Goal: Task Accomplishment & Management: Complete application form

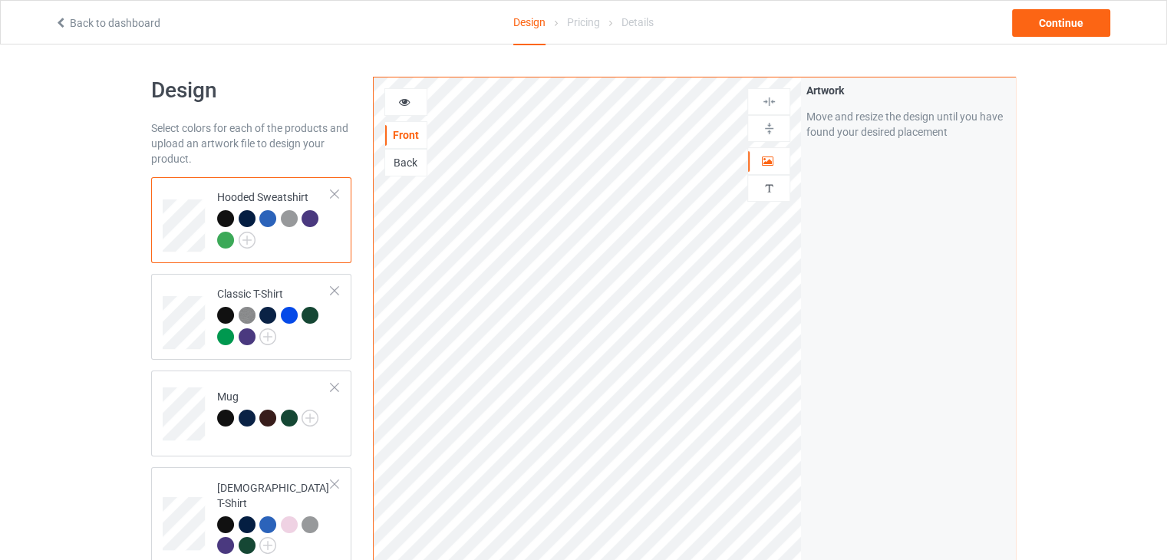
click at [335, 196] on div at bounding box center [334, 194] width 11 height 11
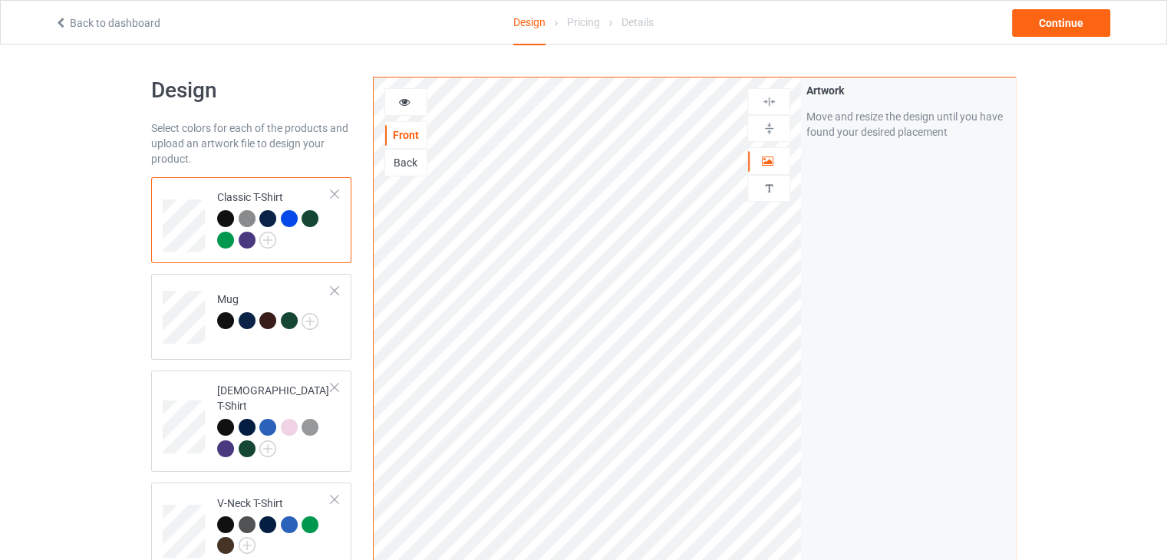
click at [335, 196] on div at bounding box center [334, 194] width 11 height 11
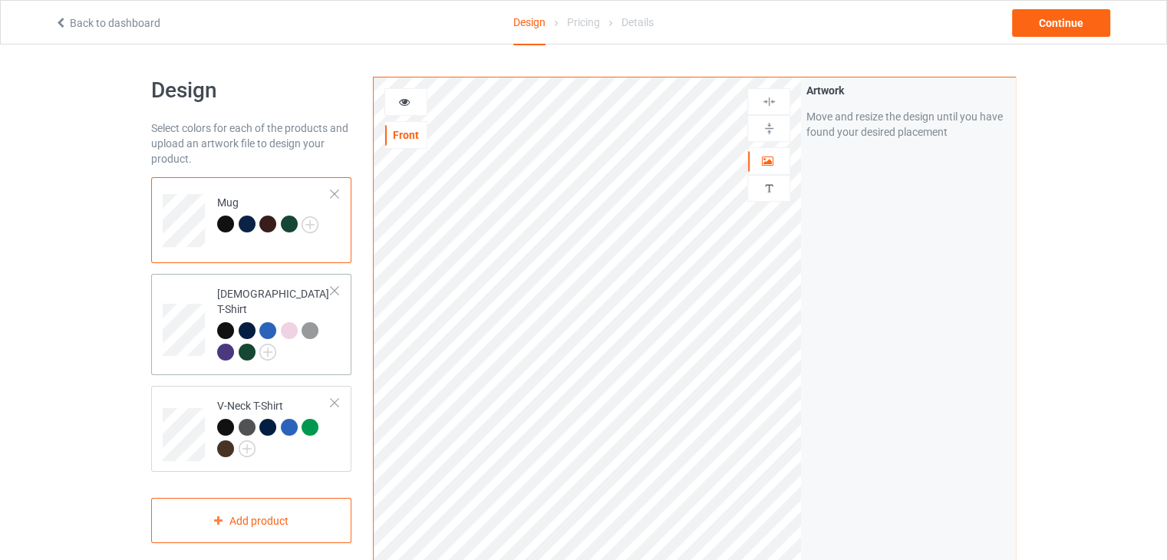
click at [331, 289] on div at bounding box center [334, 290] width 11 height 11
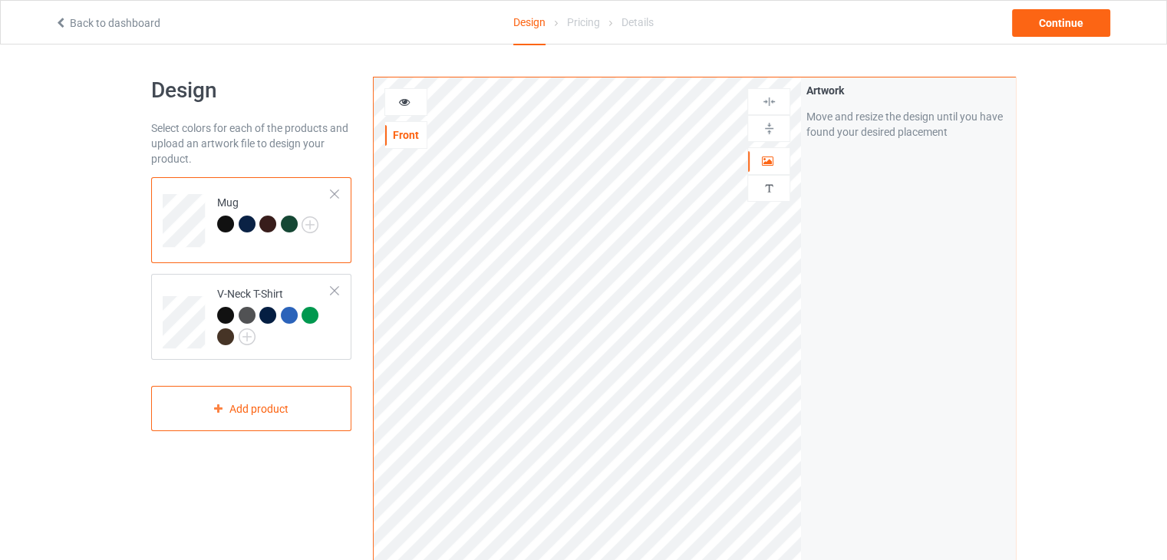
click at [331, 289] on div at bounding box center [334, 290] width 11 height 11
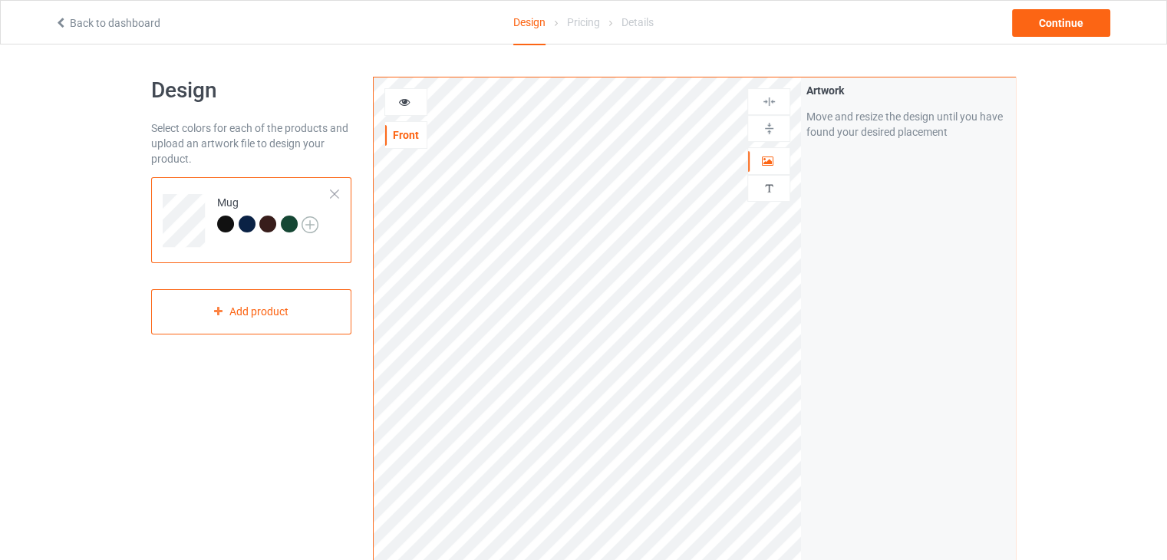
click at [310, 221] on img at bounding box center [309, 224] width 17 height 17
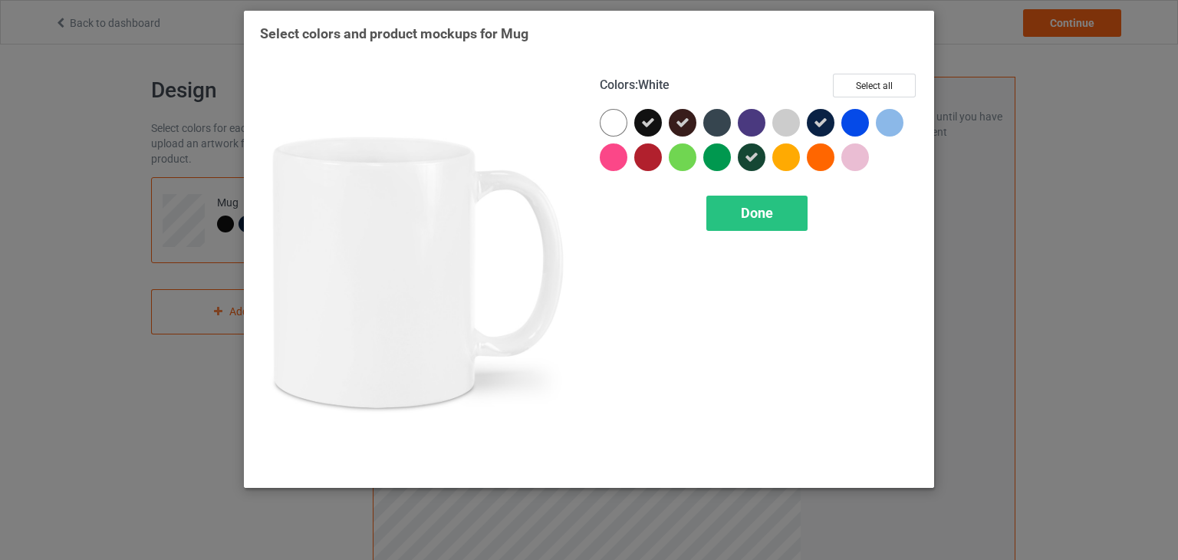
click at [606, 128] on div at bounding box center [614, 123] width 28 height 28
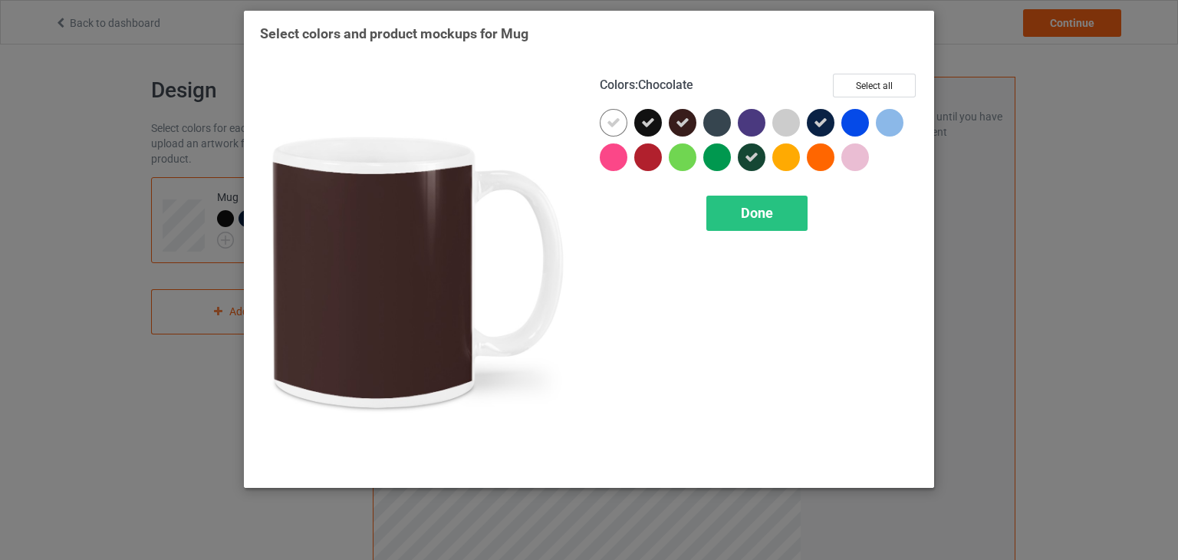
click at [683, 122] on icon at bounding box center [683, 123] width 14 height 14
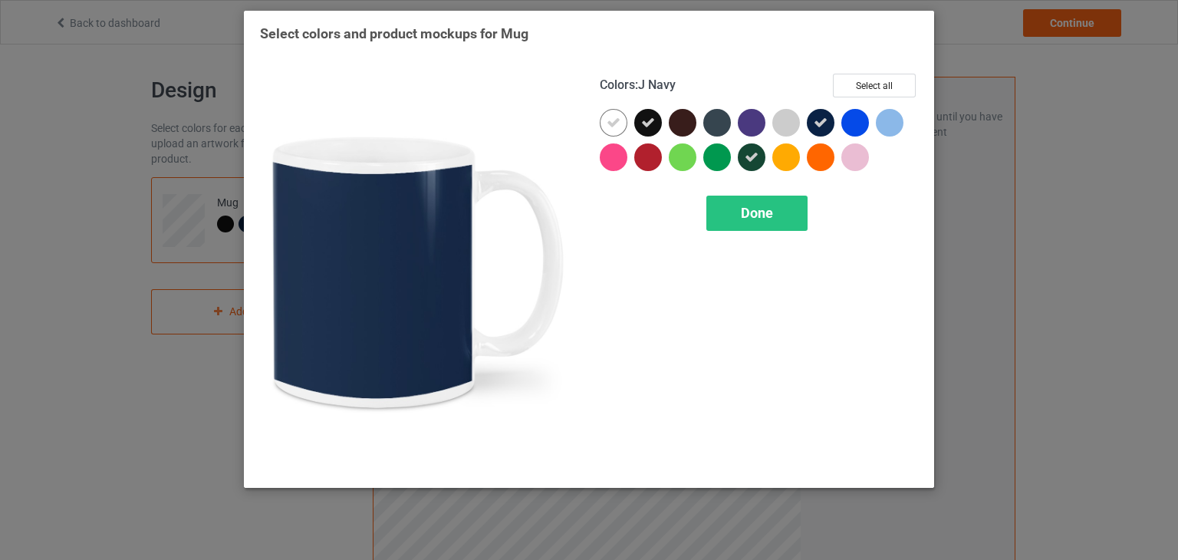
click at [821, 120] on icon at bounding box center [821, 123] width 14 height 14
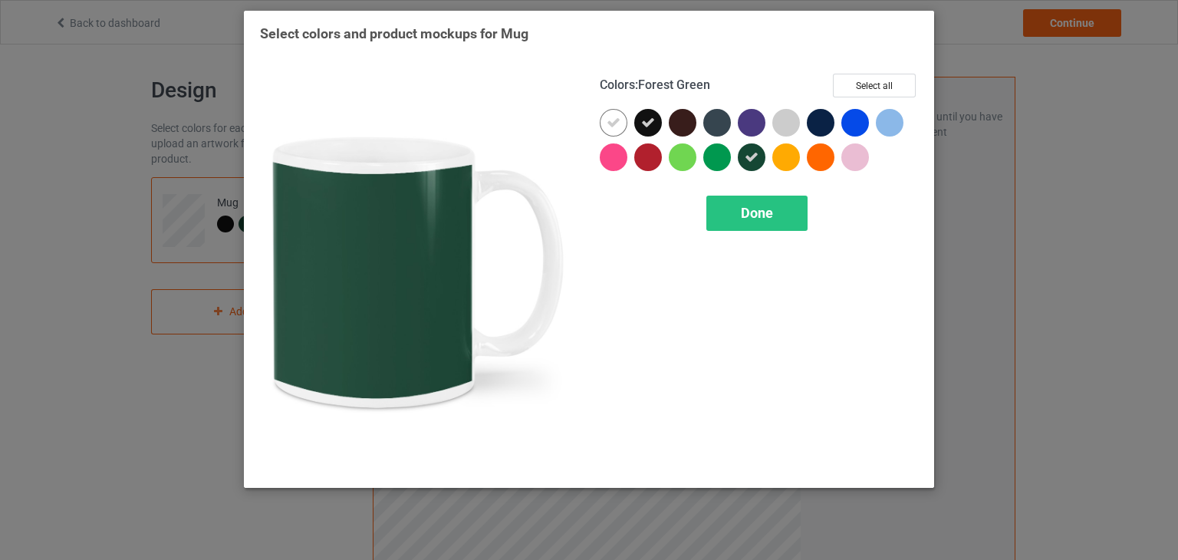
click at [753, 160] on icon at bounding box center [752, 157] width 14 height 14
click at [755, 217] on span "Done" at bounding box center [757, 213] width 32 height 16
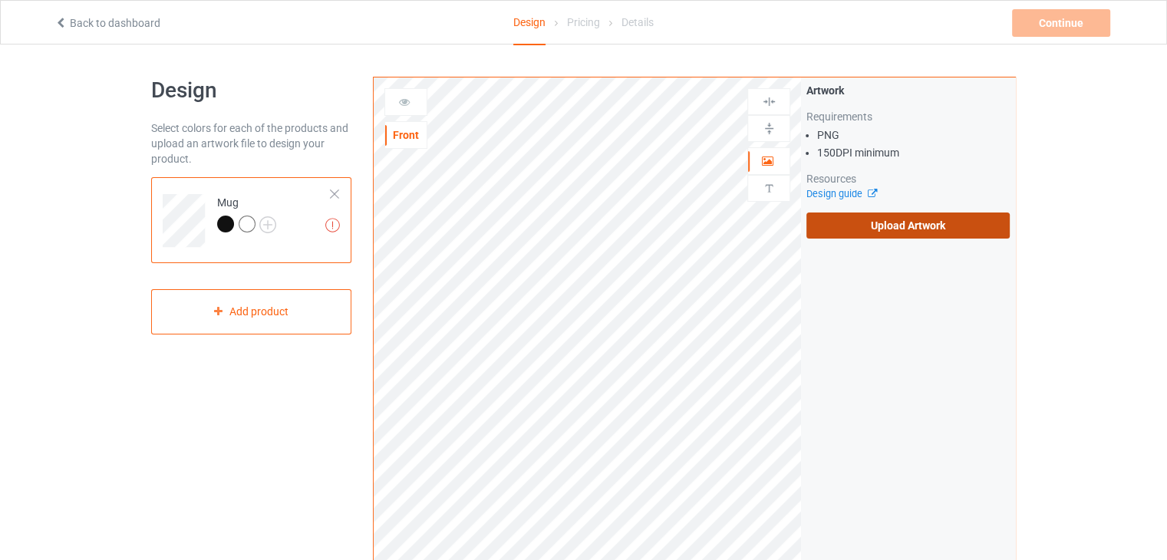
click at [909, 227] on label "Upload Artwork" at bounding box center [907, 225] width 203 height 26
click at [0, 0] on input "Upload Artwork" at bounding box center [0, 0] width 0 height 0
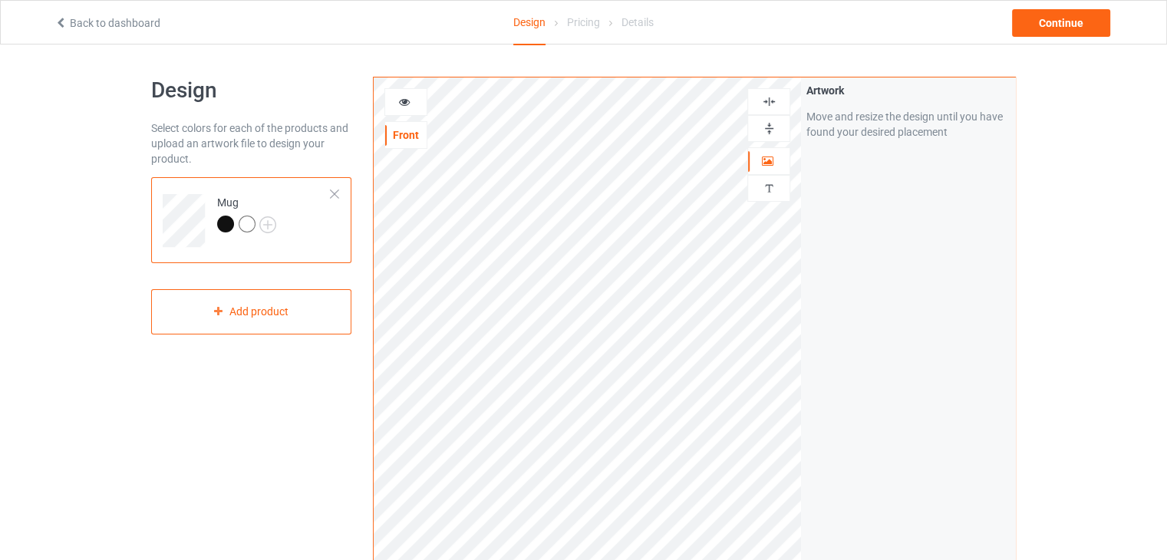
click at [407, 105] on icon at bounding box center [404, 99] width 13 height 11
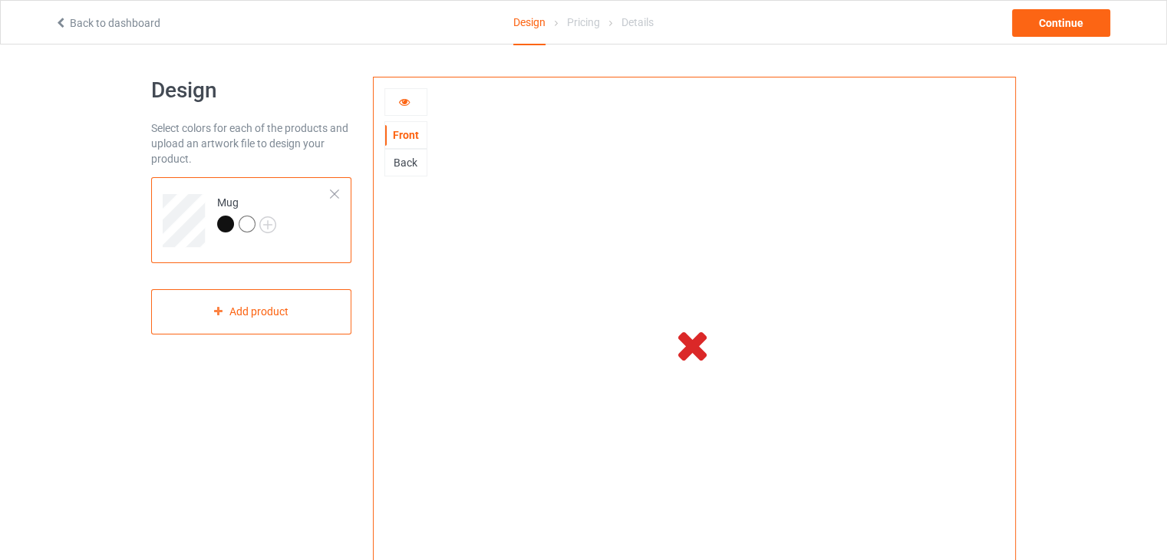
click at [696, 350] on icon at bounding box center [692, 344] width 51 height 43
click at [405, 104] on icon at bounding box center [404, 99] width 13 height 11
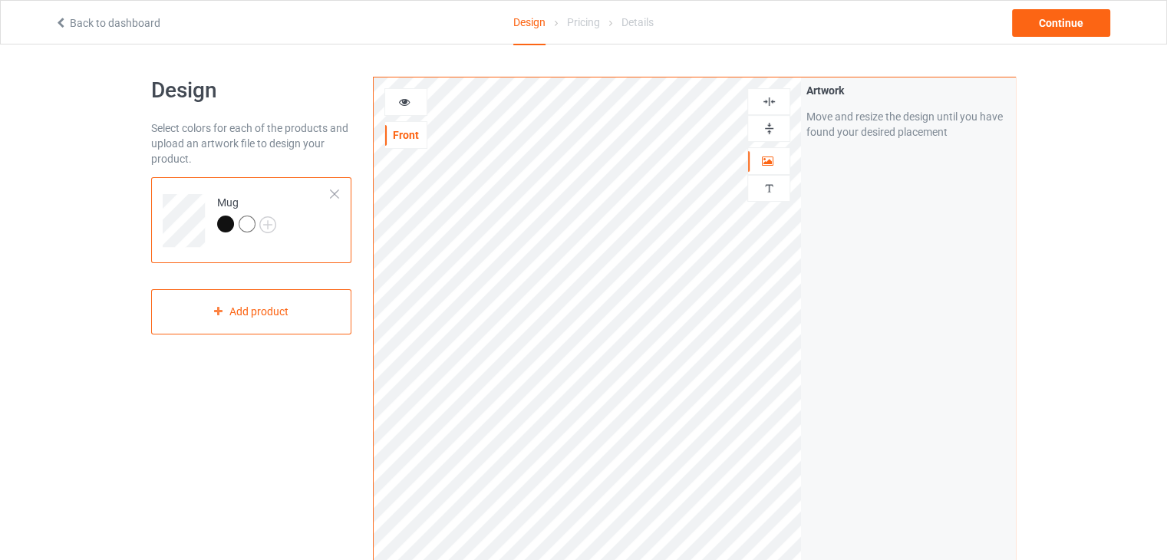
click at [405, 104] on icon at bounding box center [404, 99] width 13 height 11
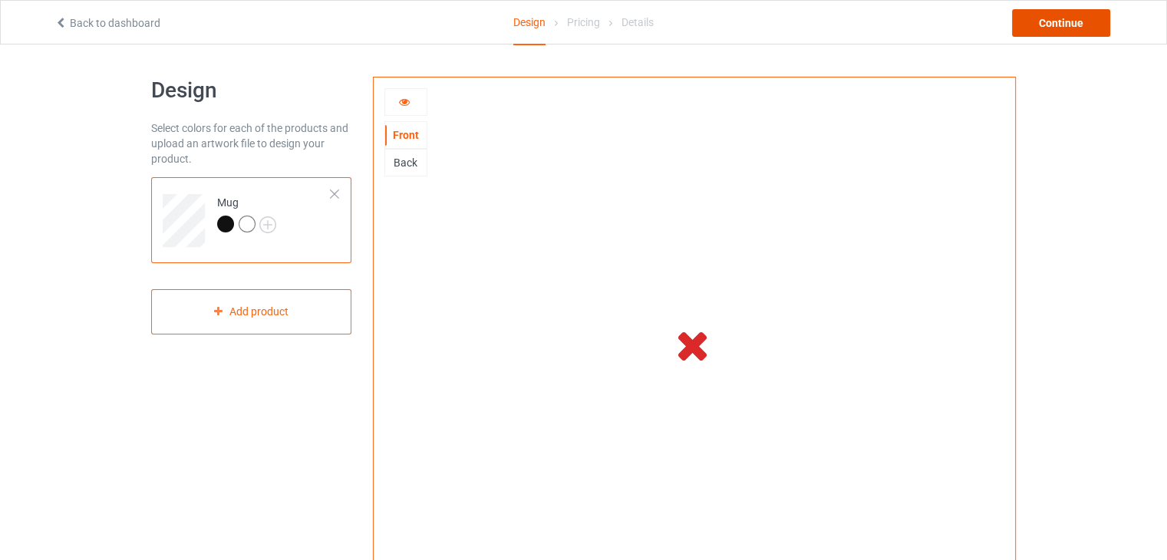
click at [1061, 22] on div "Continue" at bounding box center [1061, 23] width 98 height 28
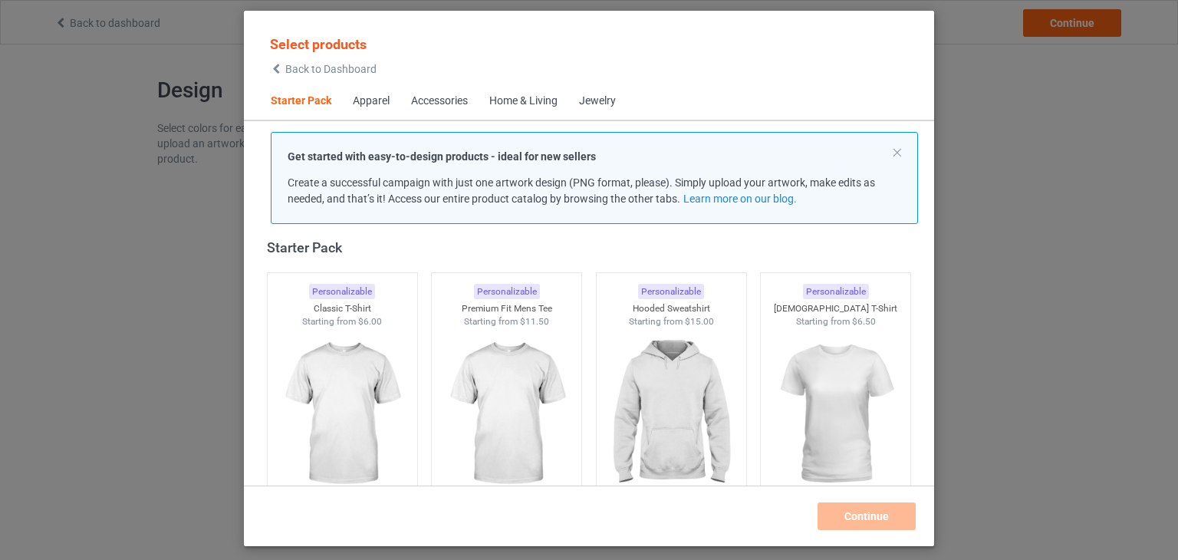
click at [275, 66] on icon at bounding box center [276, 69] width 13 height 11
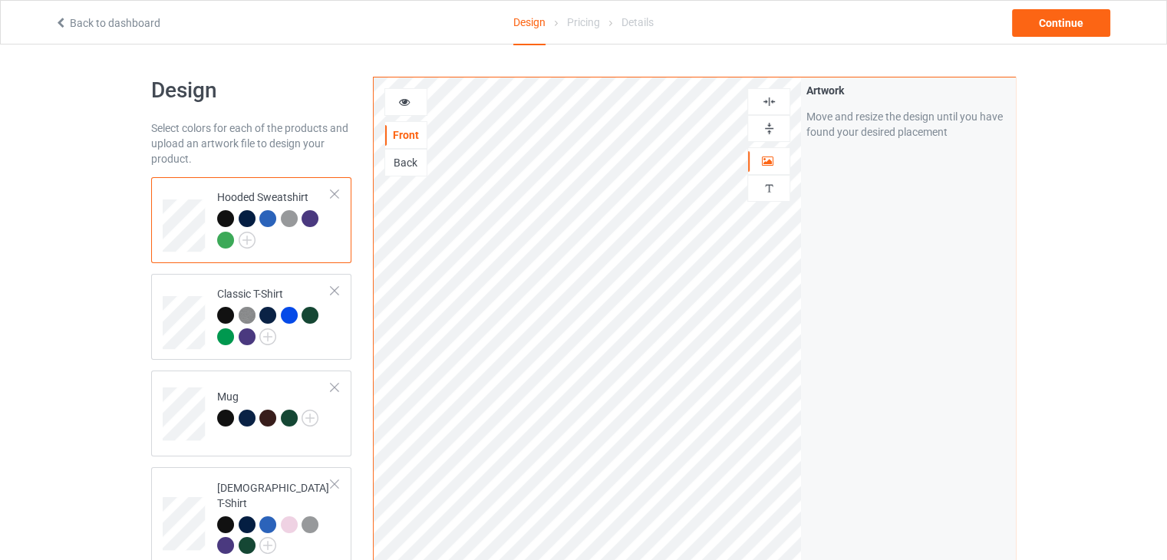
click at [334, 187] on td "Hooded Sweatshirt" at bounding box center [274, 220] width 131 height 74
click at [331, 288] on div at bounding box center [334, 290] width 11 height 11
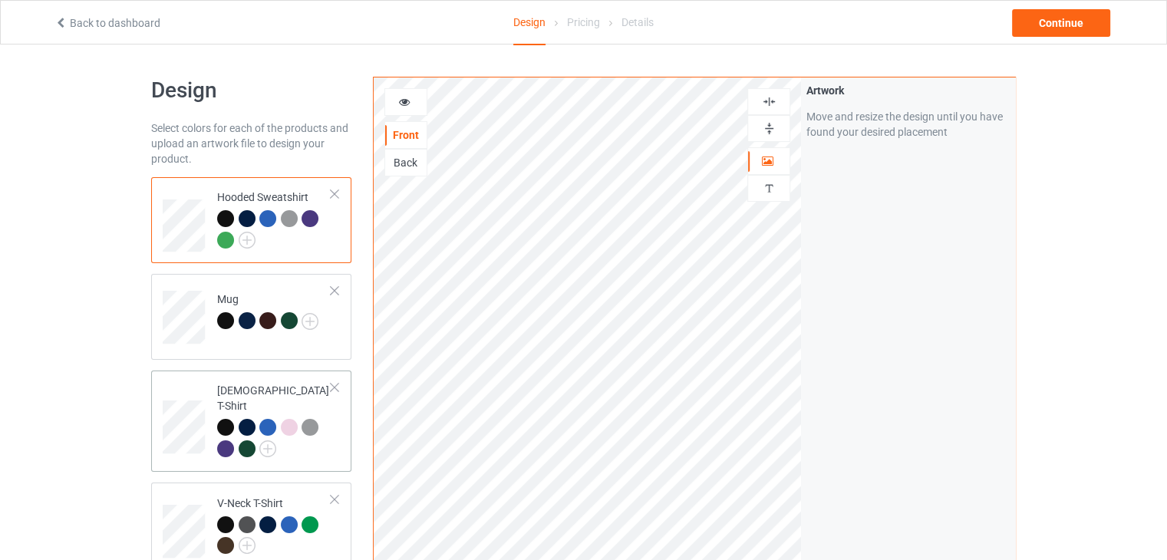
click at [333, 387] on div at bounding box center [334, 387] width 11 height 11
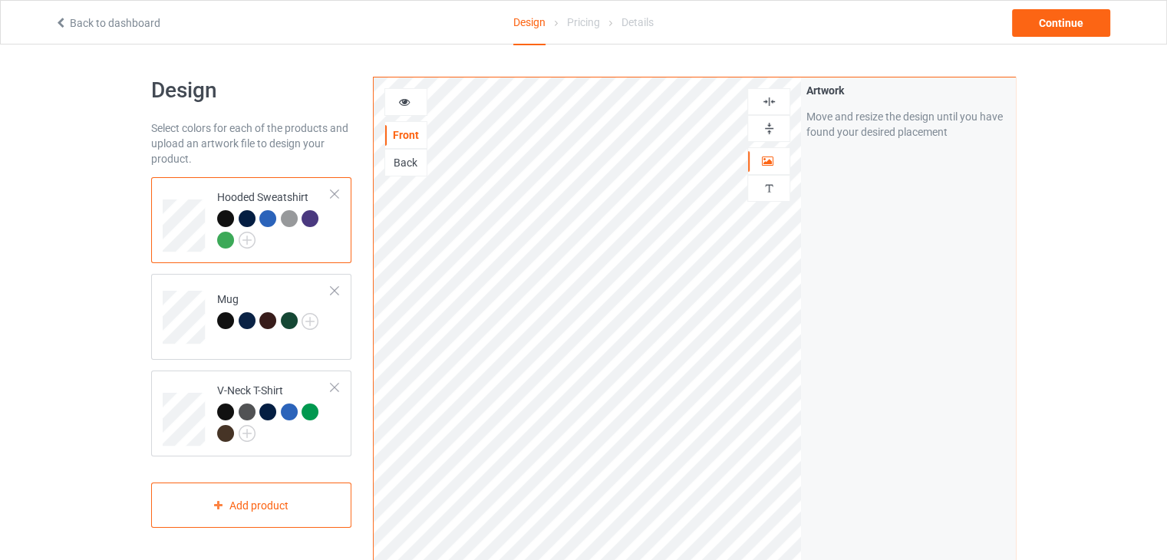
click at [334, 191] on div at bounding box center [334, 194] width 11 height 11
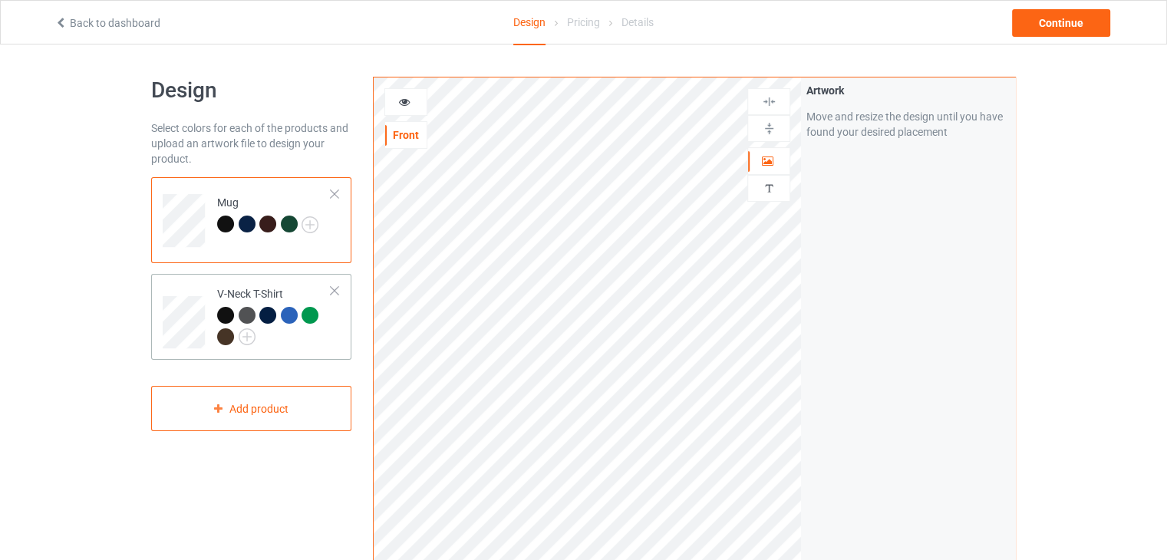
click at [334, 288] on div at bounding box center [334, 290] width 11 height 11
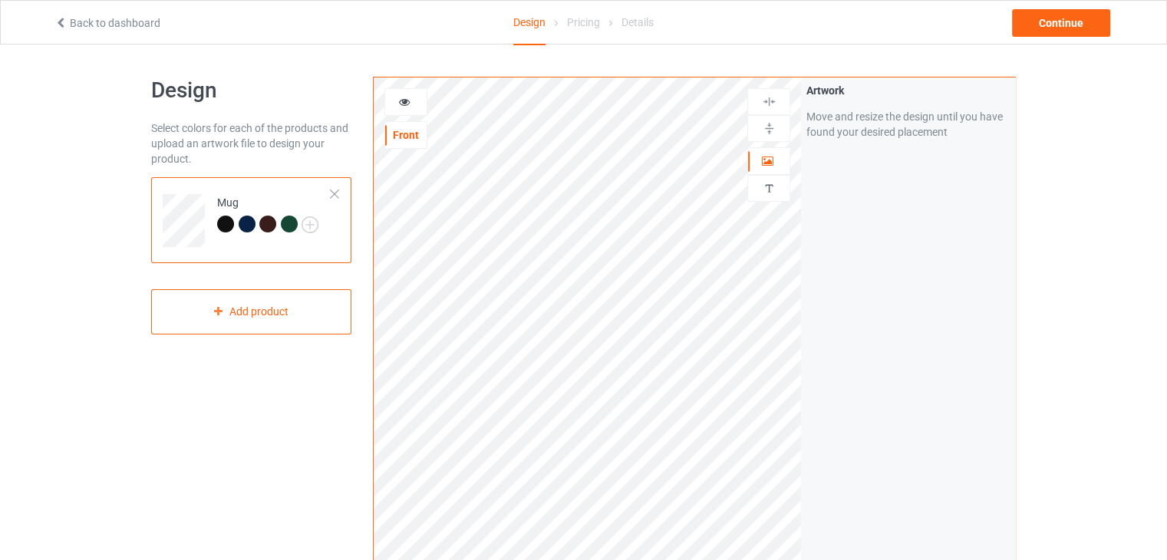
click at [298, 243] on td "Mug" at bounding box center [274, 215] width 131 height 64
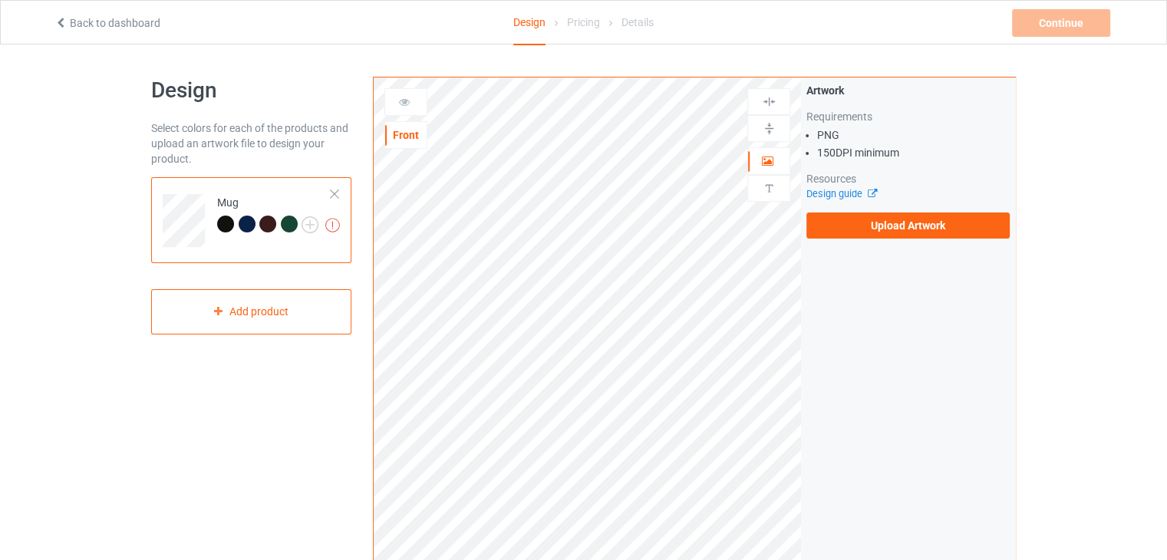
click at [885, 200] on div "Design guide" at bounding box center [907, 193] width 203 height 15
click at [887, 222] on label "Upload Artwork" at bounding box center [907, 225] width 203 height 26
click at [0, 0] on input "Upload Artwork" at bounding box center [0, 0] width 0 height 0
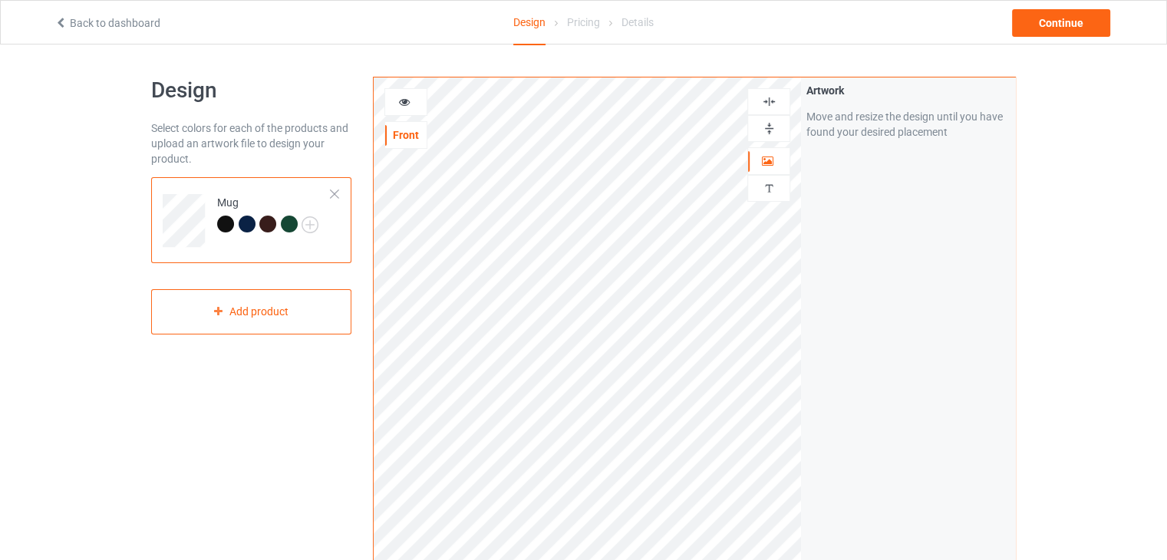
click at [768, 102] on img at bounding box center [769, 101] width 15 height 15
click at [767, 129] on img at bounding box center [769, 128] width 15 height 15
click at [402, 100] on icon at bounding box center [404, 99] width 13 height 11
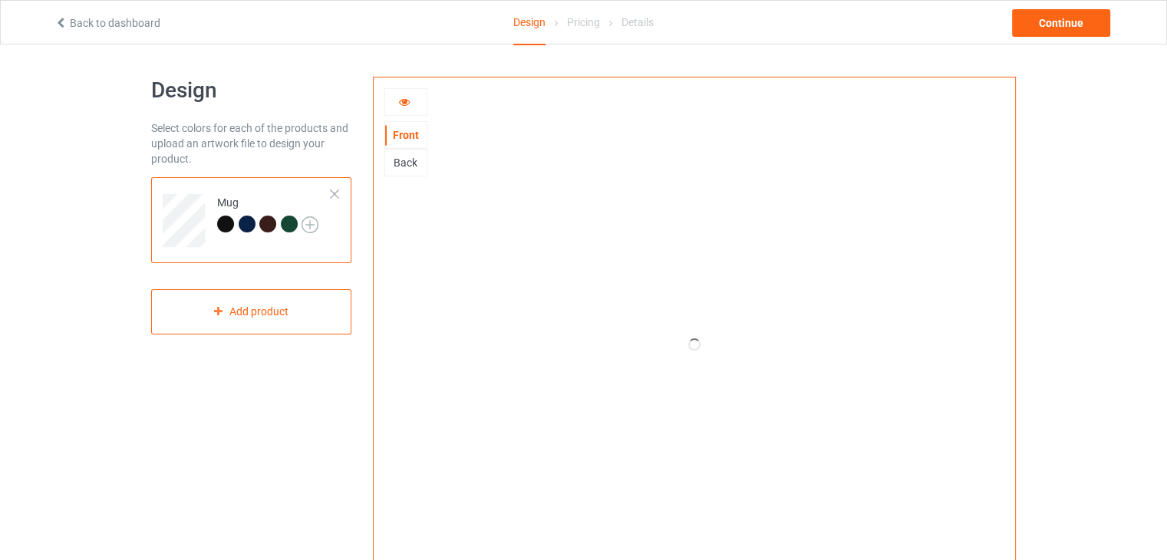
click at [308, 226] on img at bounding box center [309, 224] width 17 height 17
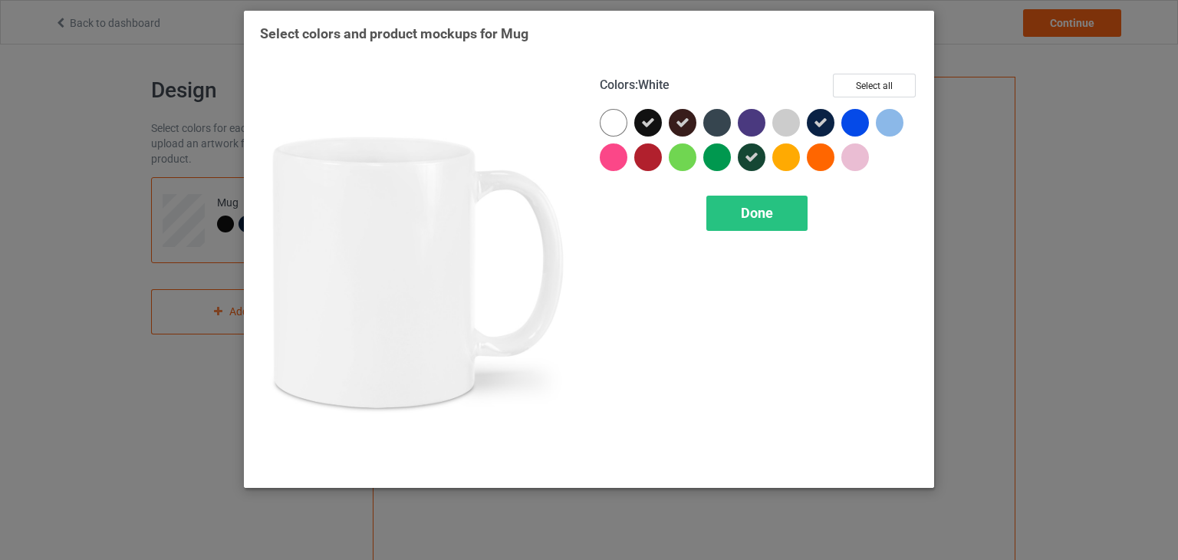
click at [610, 123] on div at bounding box center [614, 123] width 28 height 28
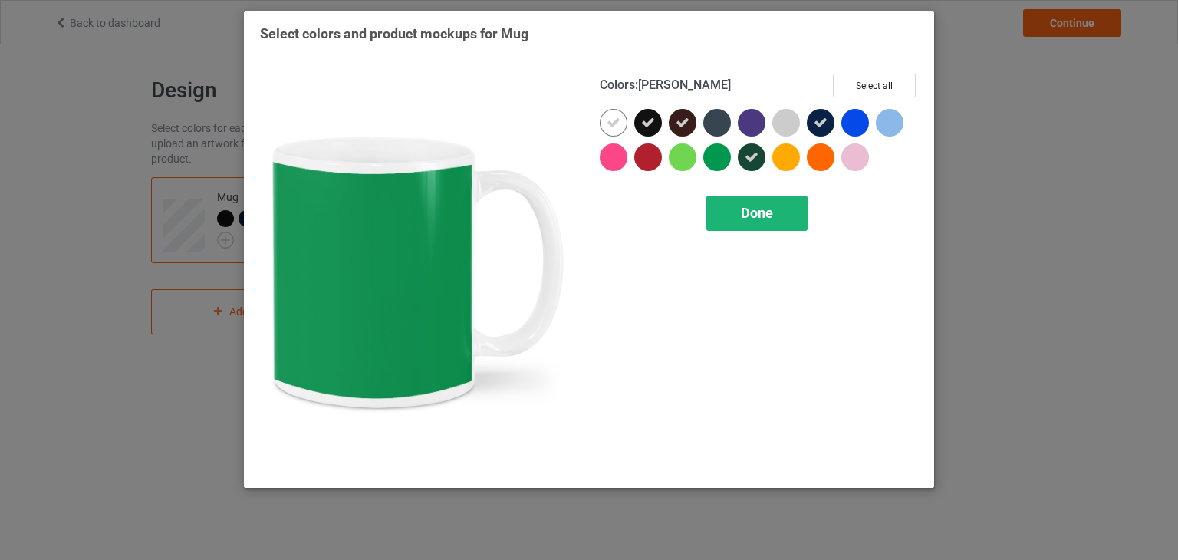
click at [749, 215] on span "Done" at bounding box center [757, 213] width 32 height 16
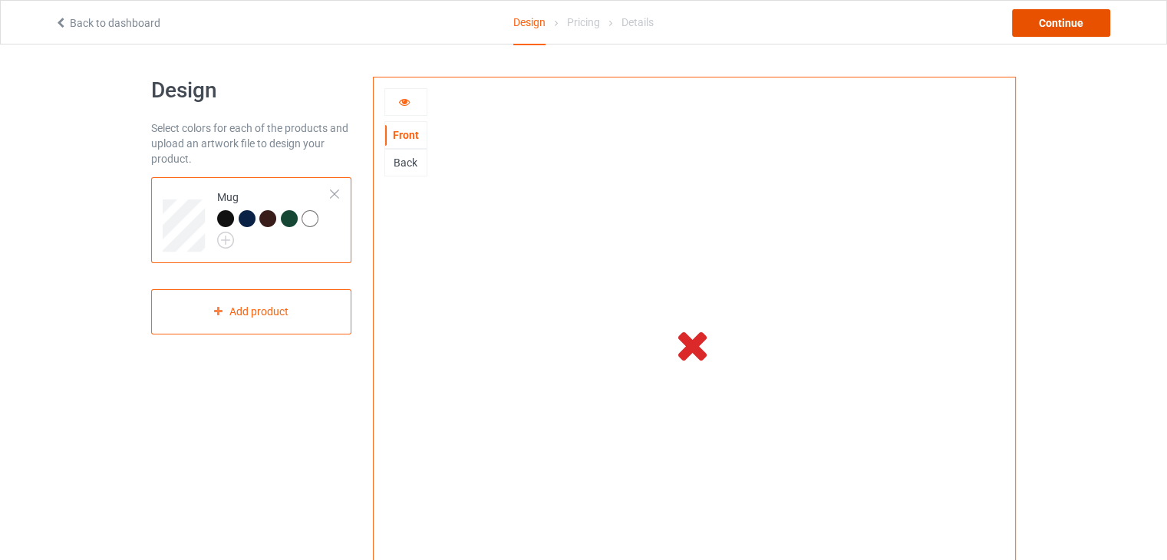
click at [1078, 21] on div "Continue" at bounding box center [1061, 23] width 98 height 28
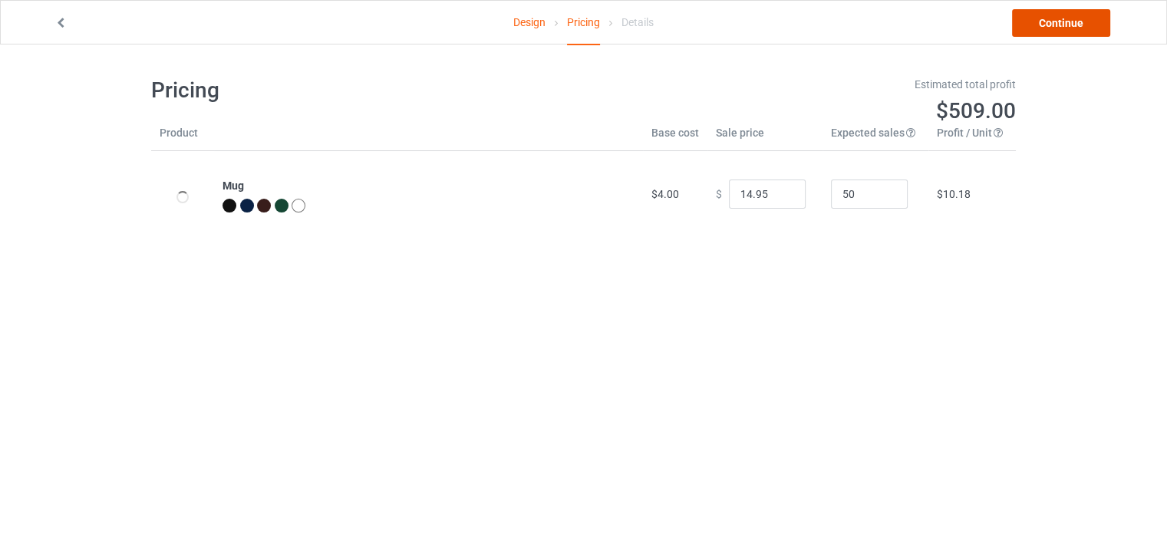
click at [1052, 25] on link "Continue" at bounding box center [1061, 23] width 98 height 28
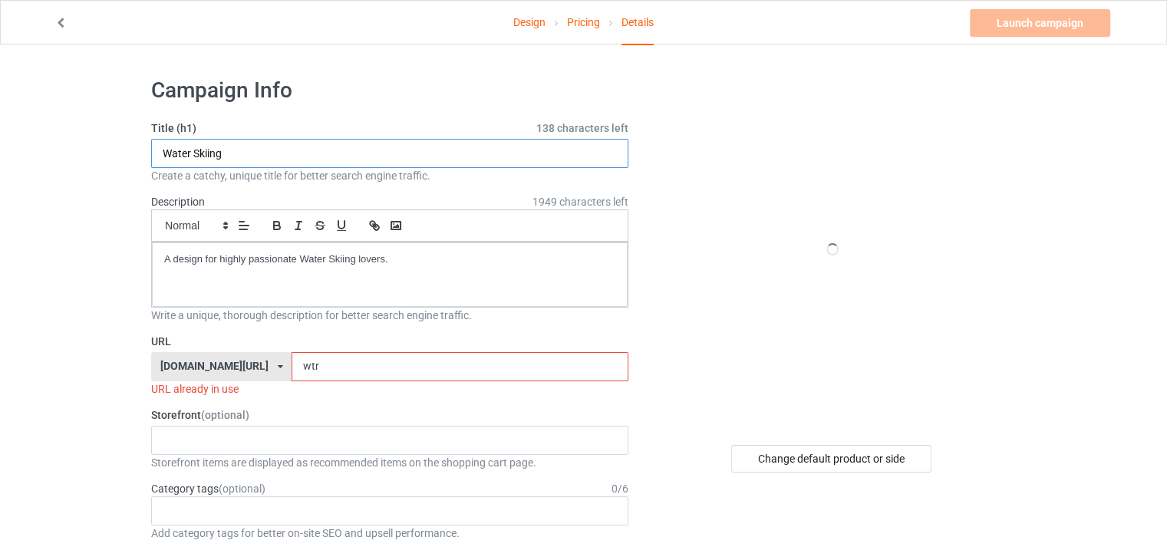
click at [233, 156] on input "Water Skiing" at bounding box center [389, 153] width 477 height 29
click at [321, 366] on input "wtr" at bounding box center [459, 366] width 336 height 29
drag, startPoint x: 231, startPoint y: 163, endPoint x: 162, endPoint y: 159, distance: 69.1
click at [162, 159] on input "Water Skiing" at bounding box center [389, 153] width 477 height 29
drag, startPoint x: 325, startPoint y: 367, endPoint x: 252, endPoint y: 362, distance: 73.8
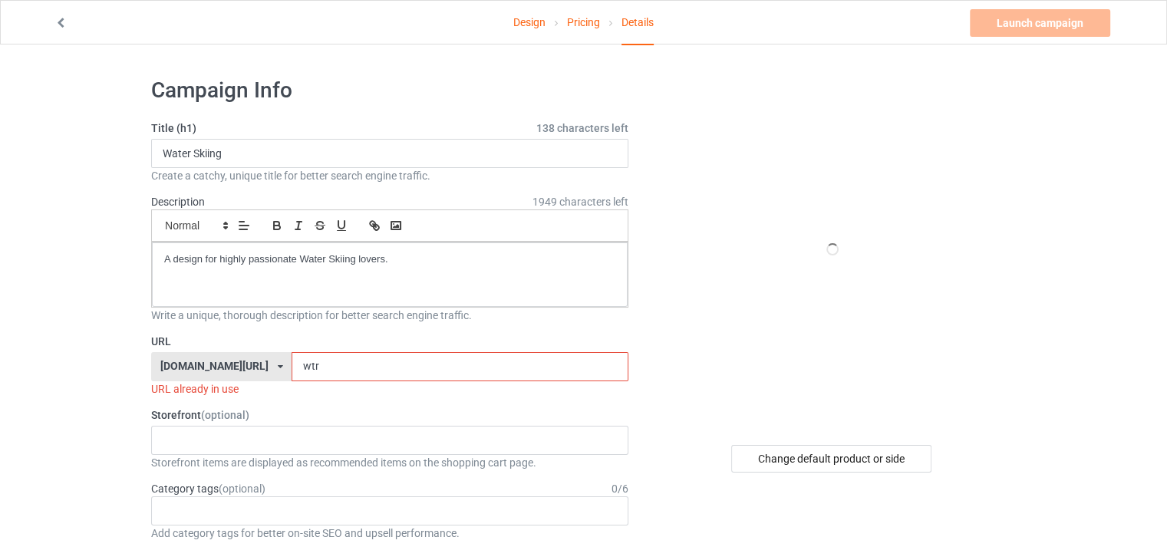
click at [252, 362] on div "goldenecart.com/ goldenecart.com/ teechip.com/ 61990f5c3a384f003cba62c3 587d0d4…" at bounding box center [389, 366] width 477 height 29
paste input "Water Skiing"
click at [349, 367] on input "Water Skiing" at bounding box center [459, 366] width 336 height 29
drag, startPoint x: 293, startPoint y: 366, endPoint x: 313, endPoint y: 369, distance: 20.2
click at [313, 369] on input "Water Skiing" at bounding box center [459, 366] width 336 height 29
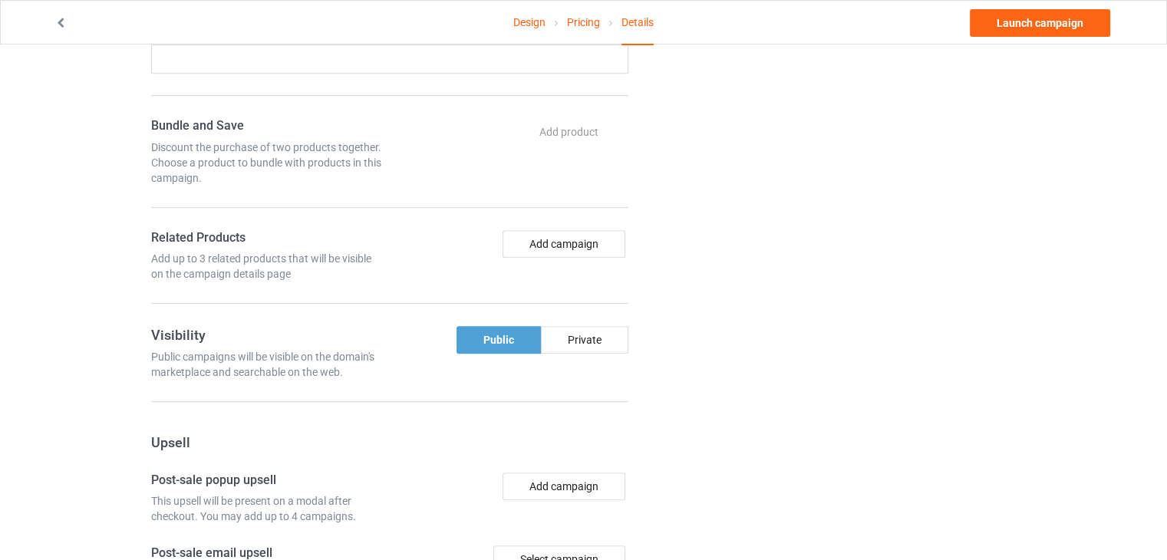
scroll to position [764, 0]
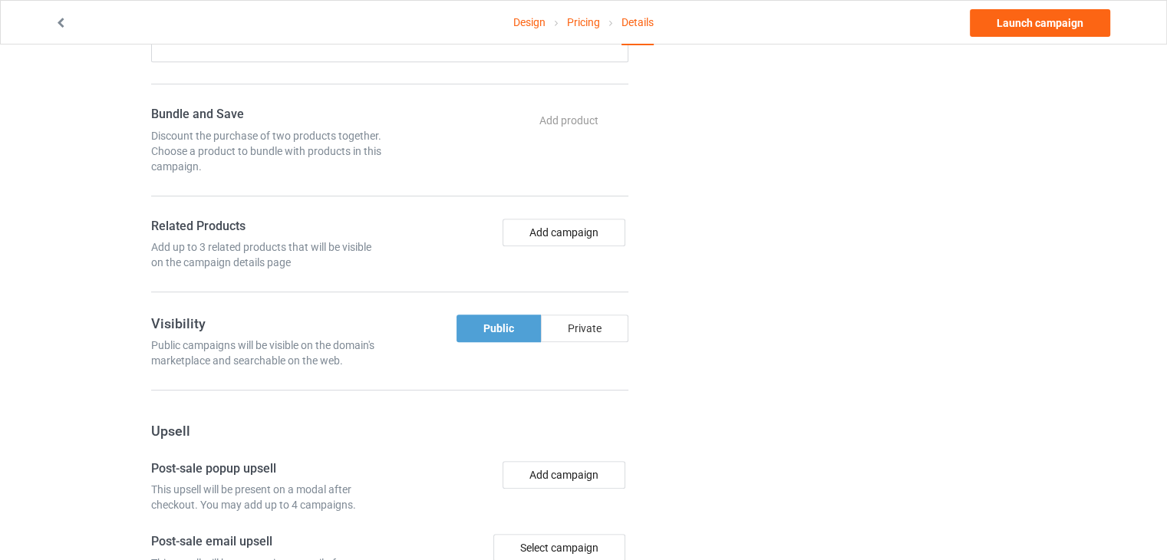
type input "WaSkiing"
click at [564, 330] on div "Private" at bounding box center [584, 328] width 87 height 28
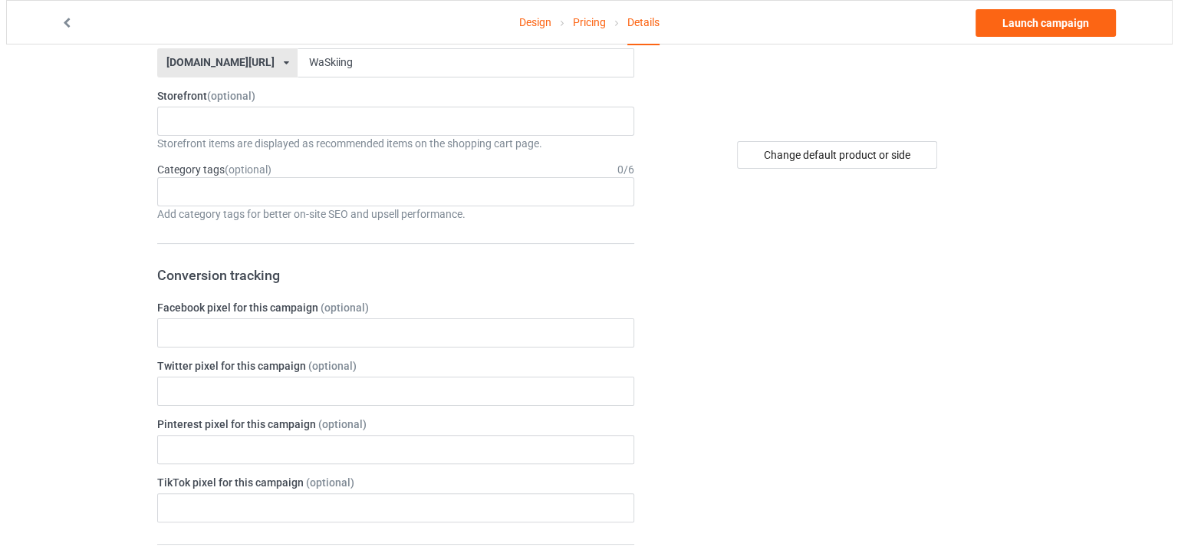
scroll to position [0, 0]
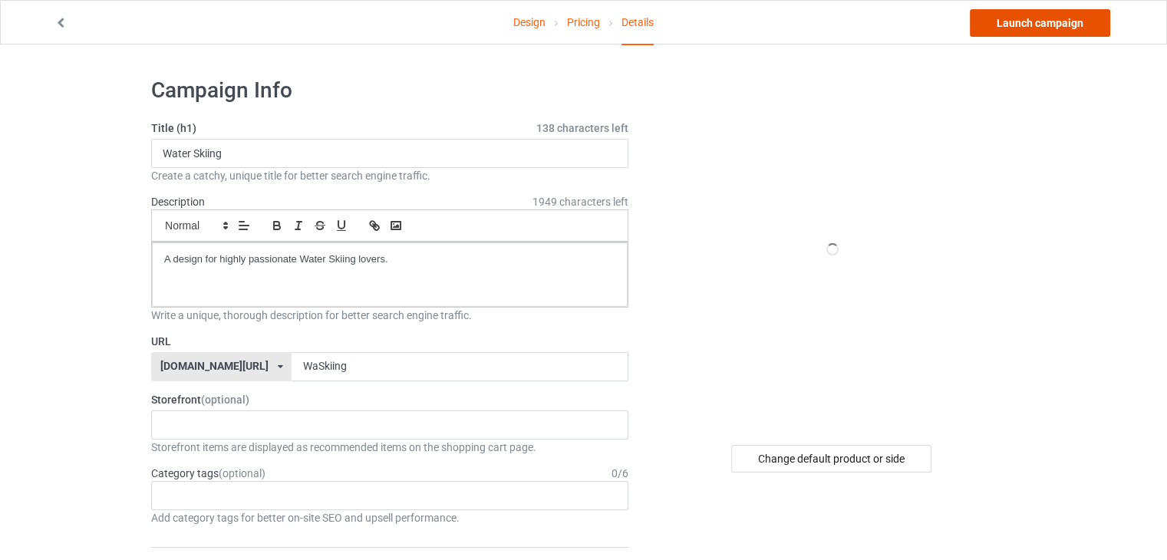
click at [1038, 19] on link "Launch campaign" at bounding box center [1039, 23] width 140 height 28
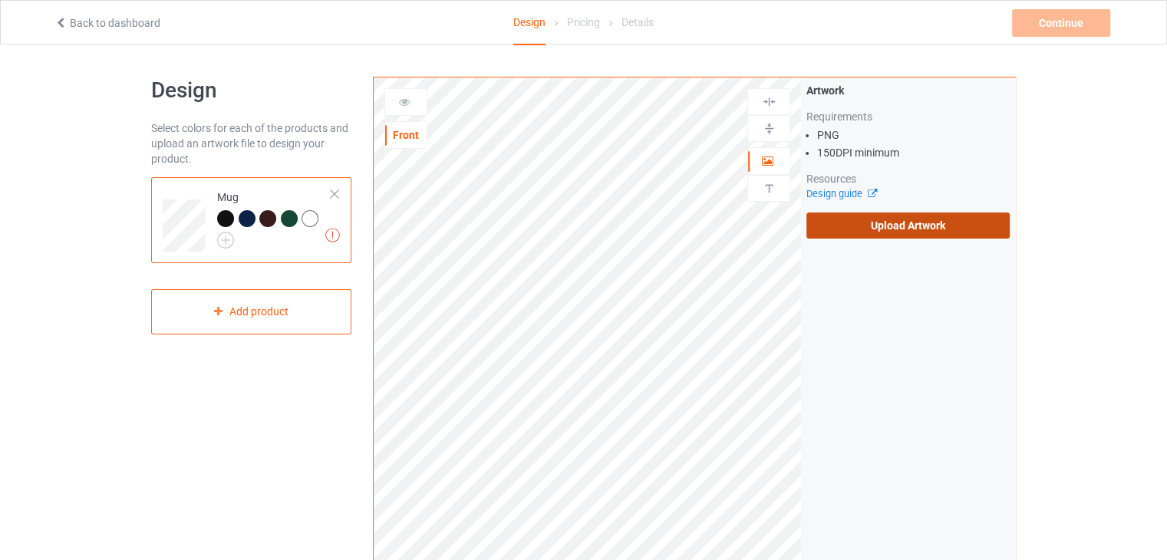
click at [913, 232] on label "Upload Artwork" at bounding box center [907, 225] width 203 height 26
click at [0, 0] on input "Upload Artwork" at bounding box center [0, 0] width 0 height 0
click at [842, 217] on label "Upload Artwork" at bounding box center [907, 225] width 203 height 26
click at [0, 0] on input "Upload Artwork" at bounding box center [0, 0] width 0 height 0
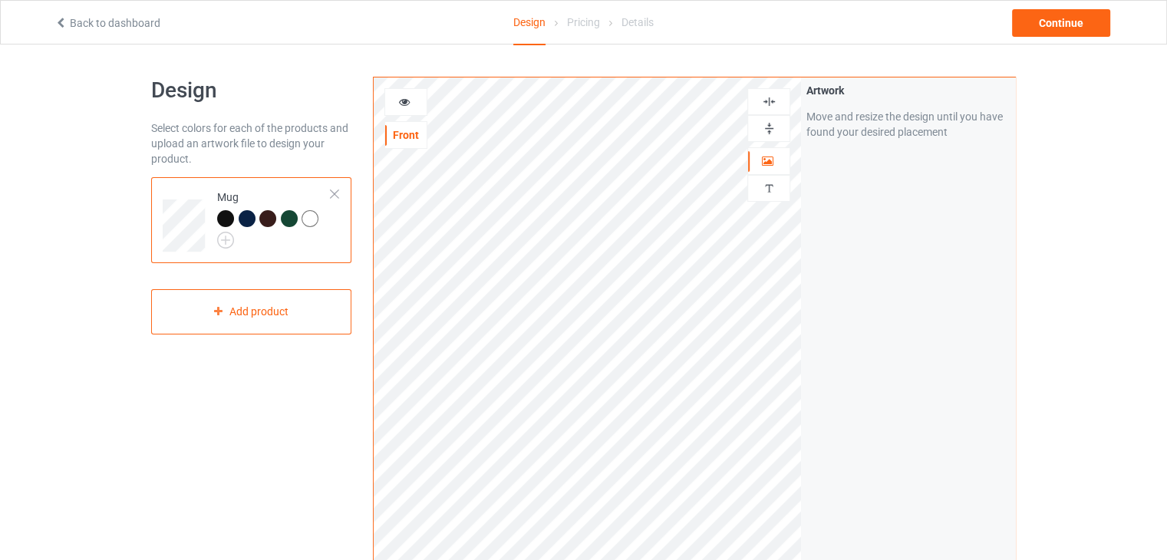
click at [770, 127] on img at bounding box center [769, 128] width 15 height 15
click at [1032, 25] on div "Continue" at bounding box center [1061, 23] width 98 height 28
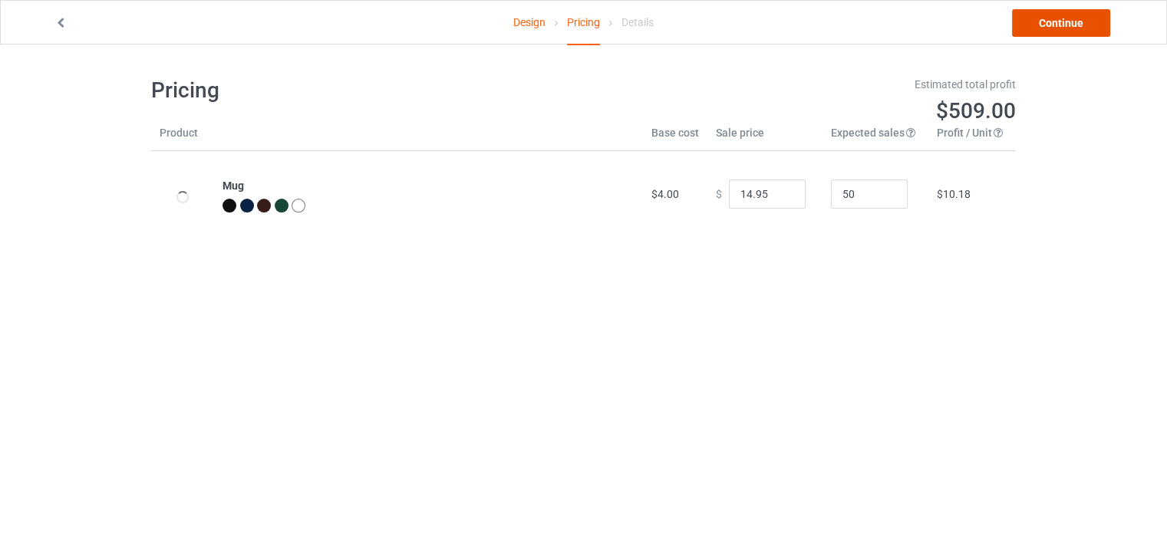
click at [1051, 21] on link "Continue" at bounding box center [1061, 23] width 98 height 28
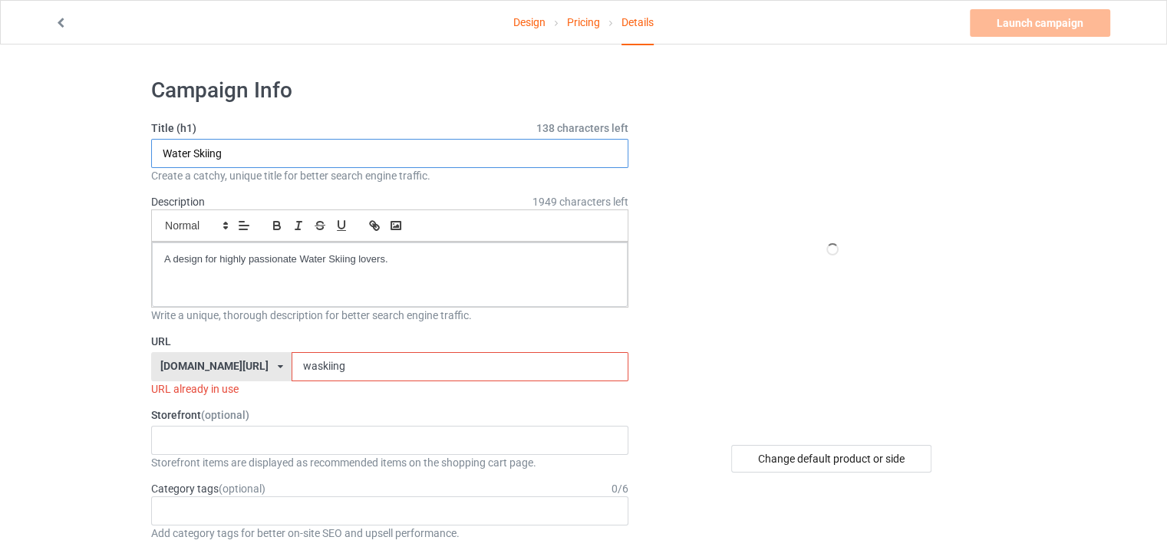
drag, startPoint x: 254, startPoint y: 156, endPoint x: 132, endPoint y: 162, distance: 122.1
drag, startPoint x: 216, startPoint y: 154, endPoint x: 150, endPoint y: 161, distance: 65.6
type input "Bocce"
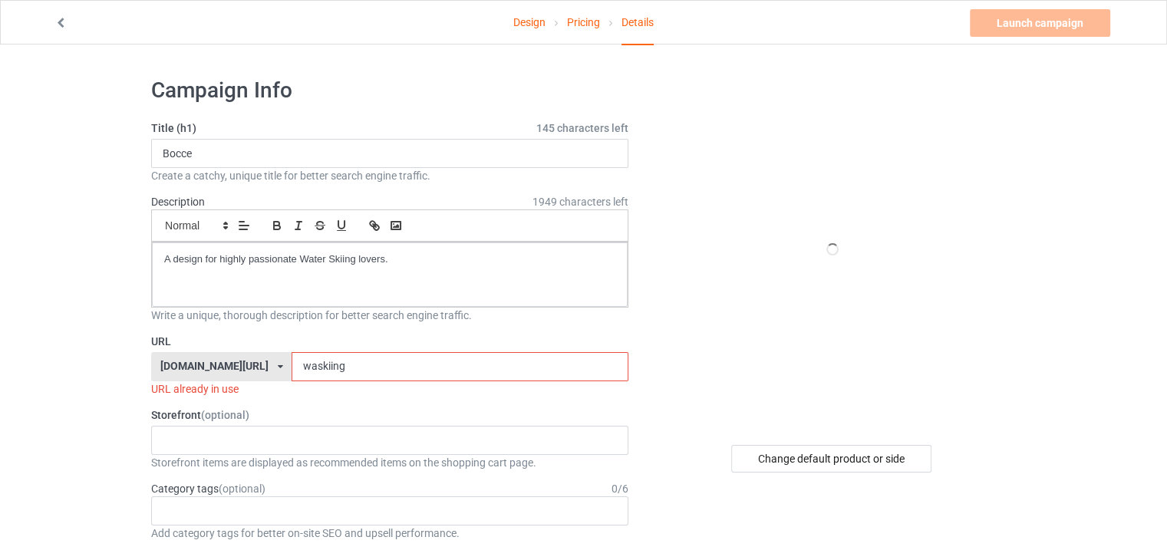
drag, startPoint x: 325, startPoint y: 372, endPoint x: 264, endPoint y: 370, distance: 61.4
click at [264, 370] on div "[DOMAIN_NAME][URL] [DOMAIN_NAME][URL] [DOMAIN_NAME][URL] 61990f5c3a384f003cba62…" at bounding box center [389, 366] width 477 height 29
paste input "Bocce"
click at [295, 364] on input "Bocce" at bounding box center [459, 366] width 336 height 29
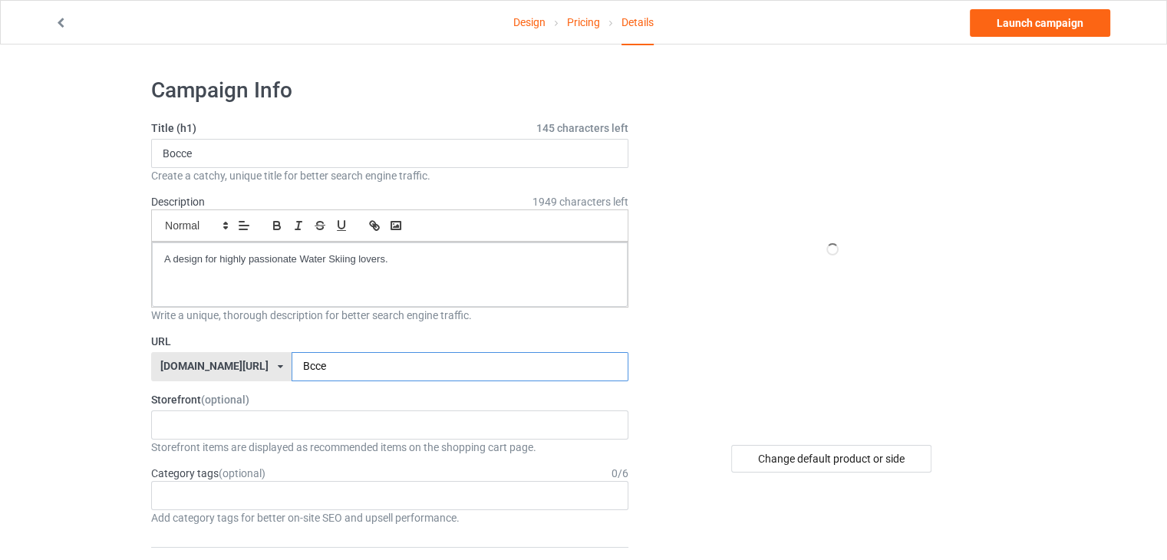
type input "Bcce"
drag, startPoint x: 354, startPoint y: 258, endPoint x: 301, endPoint y: 262, distance: 52.2
click at [301, 262] on p "A design for highly passionate Water Skiing lovers." at bounding box center [389, 259] width 451 height 15
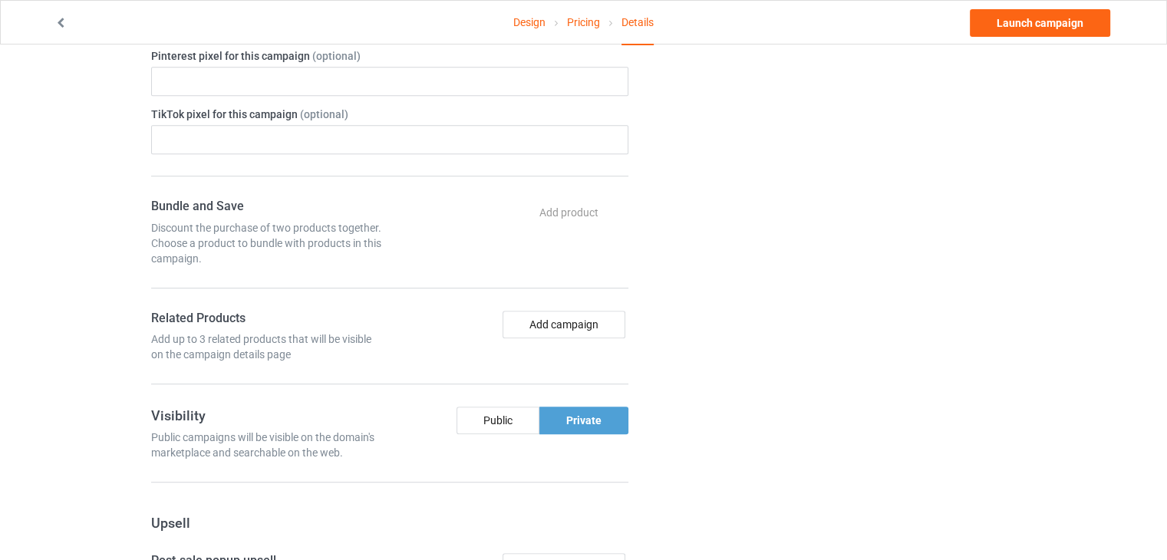
scroll to position [690, 0]
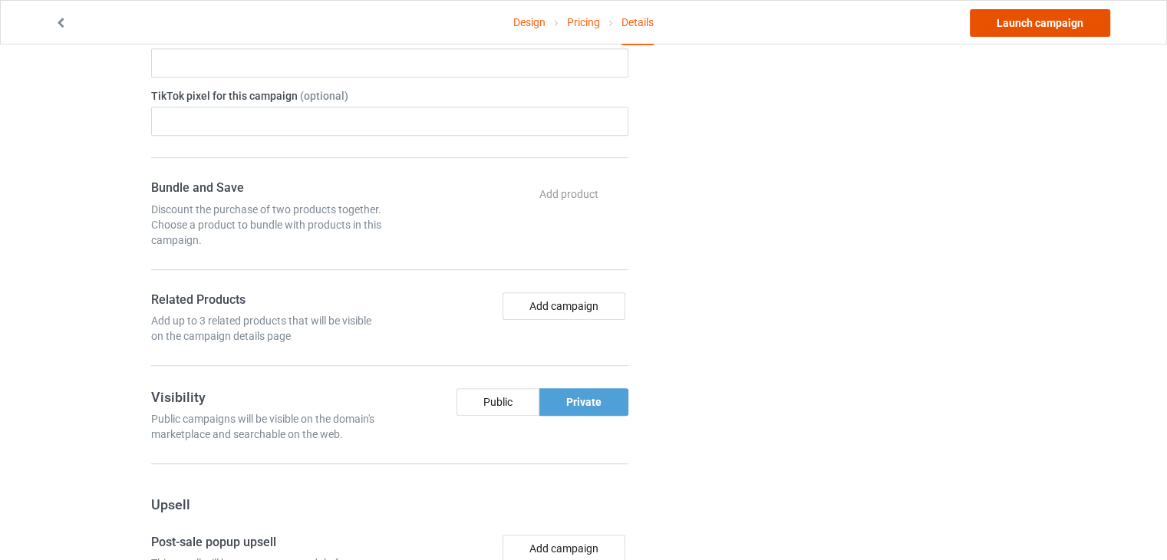
click at [1039, 23] on link "Launch campaign" at bounding box center [1039, 23] width 140 height 28
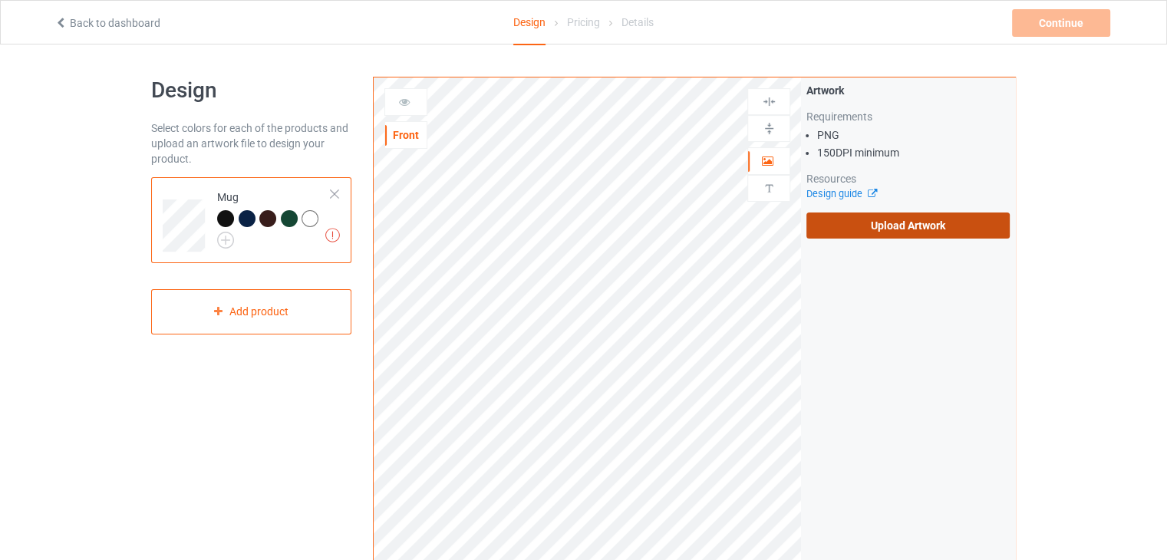
click at [864, 232] on label "Upload Artwork" at bounding box center [907, 225] width 203 height 26
click at [0, 0] on input "Upload Artwork" at bounding box center [0, 0] width 0 height 0
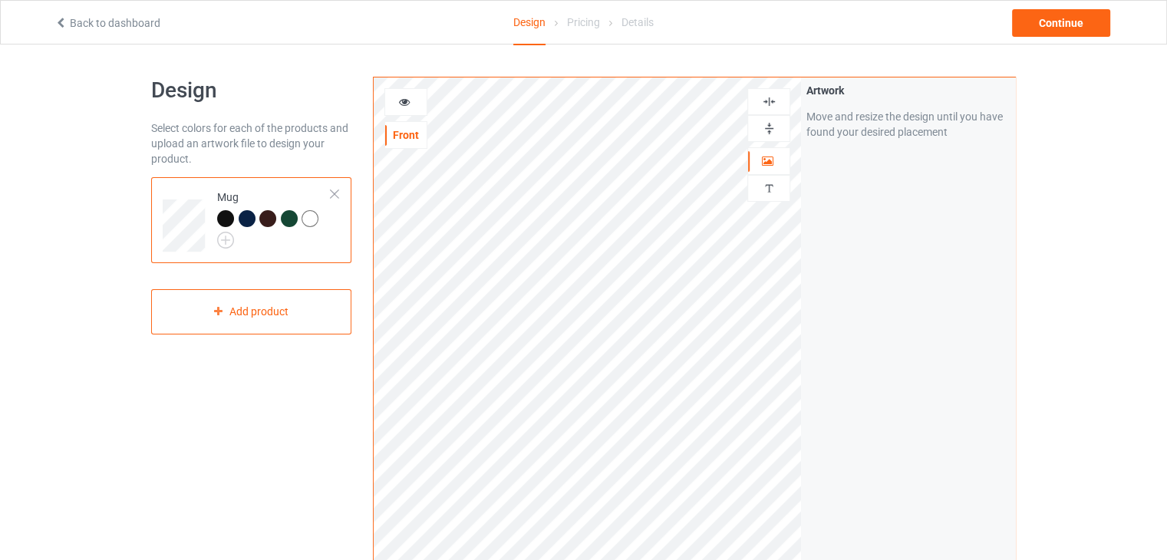
click at [771, 130] on img at bounding box center [769, 128] width 15 height 15
click at [1052, 26] on div "Continue" at bounding box center [1061, 23] width 98 height 28
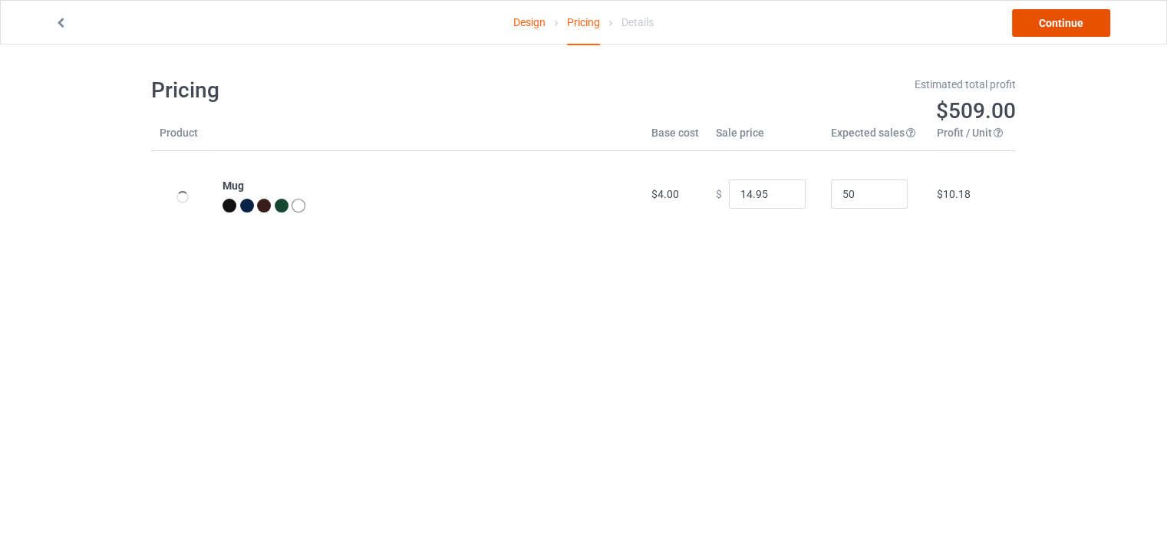
click at [1052, 26] on link "Continue" at bounding box center [1061, 23] width 98 height 28
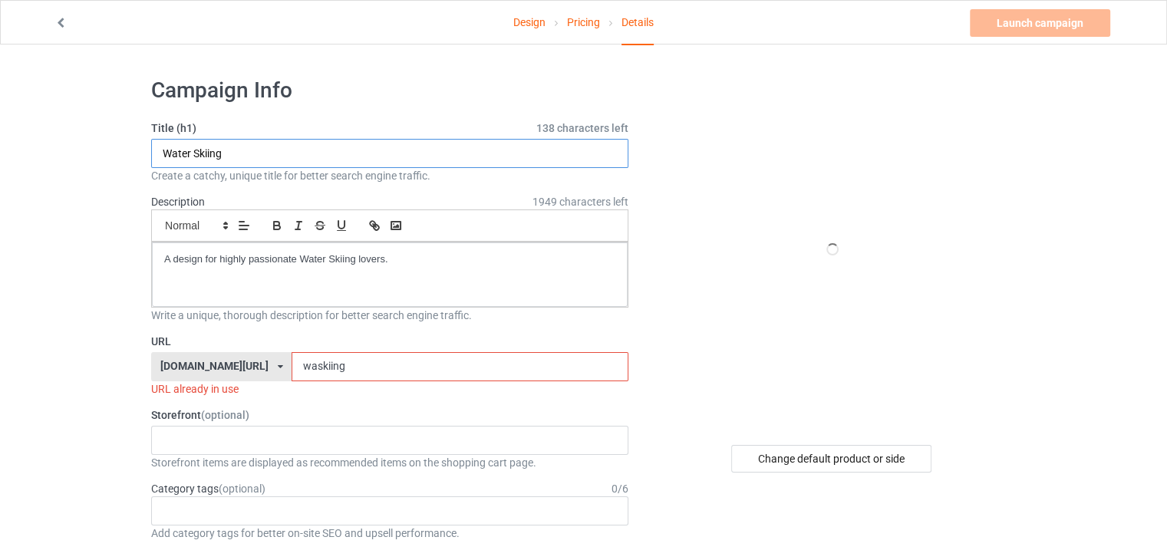
drag, startPoint x: 245, startPoint y: 160, endPoint x: 144, endPoint y: 157, distance: 100.5
drag, startPoint x: 214, startPoint y: 153, endPoint x: 150, endPoint y: 160, distance: 64.0
type input "Croquet"
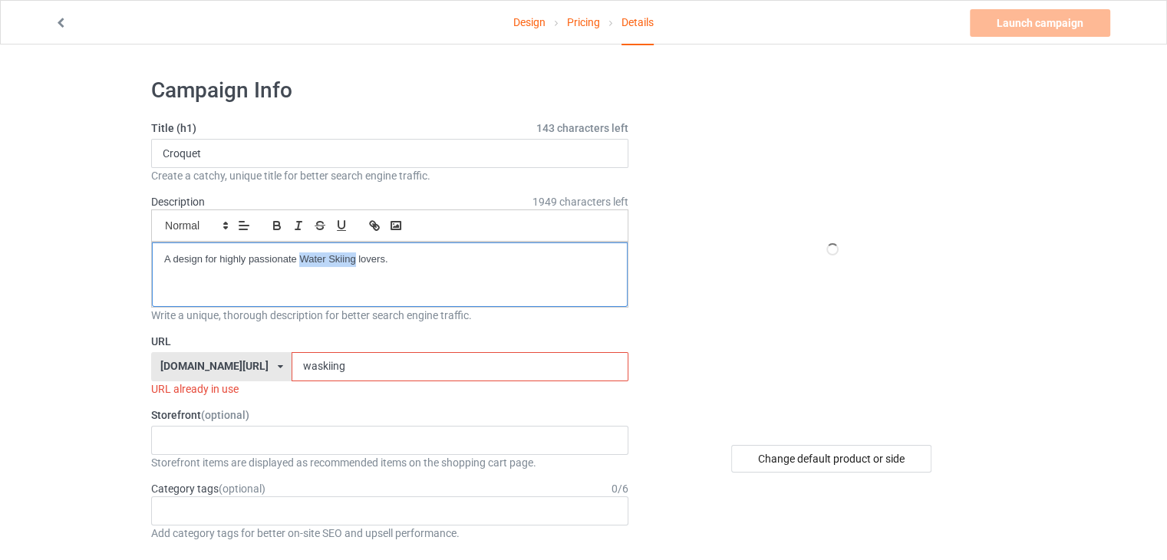
drag, startPoint x: 301, startPoint y: 265, endPoint x: 354, endPoint y: 268, distance: 52.2
click at [354, 268] on div "A design for highly passionate Water Skiing lovers." at bounding box center [390, 274] width 476 height 64
drag, startPoint x: 338, startPoint y: 364, endPoint x: 284, endPoint y: 372, distance: 55.0
click at [291, 372] on input "waskiing" at bounding box center [459, 366] width 336 height 29
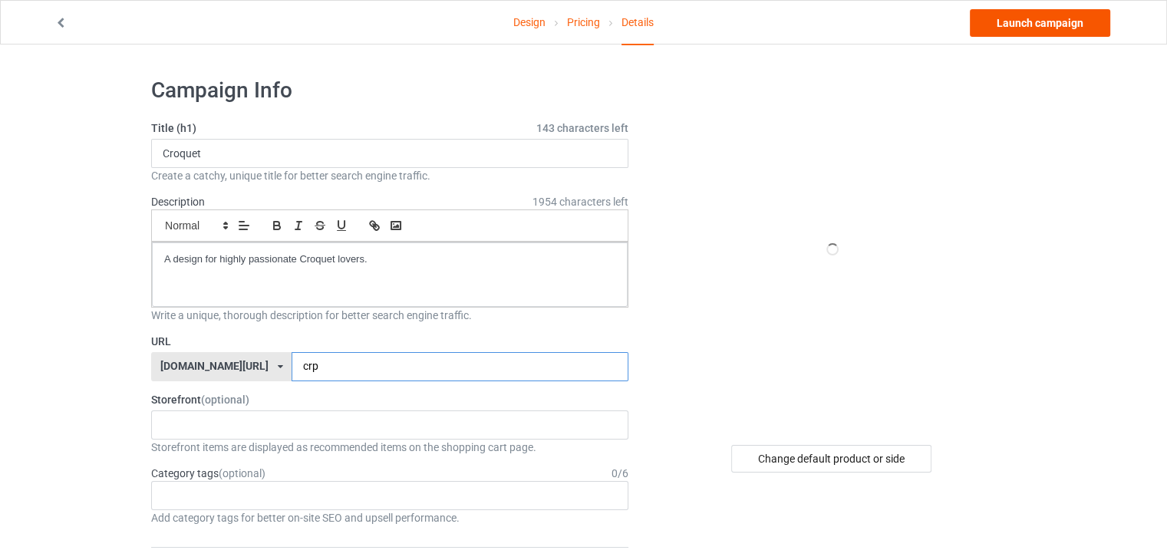
type input "crp"
click at [1002, 31] on link "Launch campaign" at bounding box center [1039, 23] width 140 height 28
